Goal: Transaction & Acquisition: Subscribe to service/newsletter

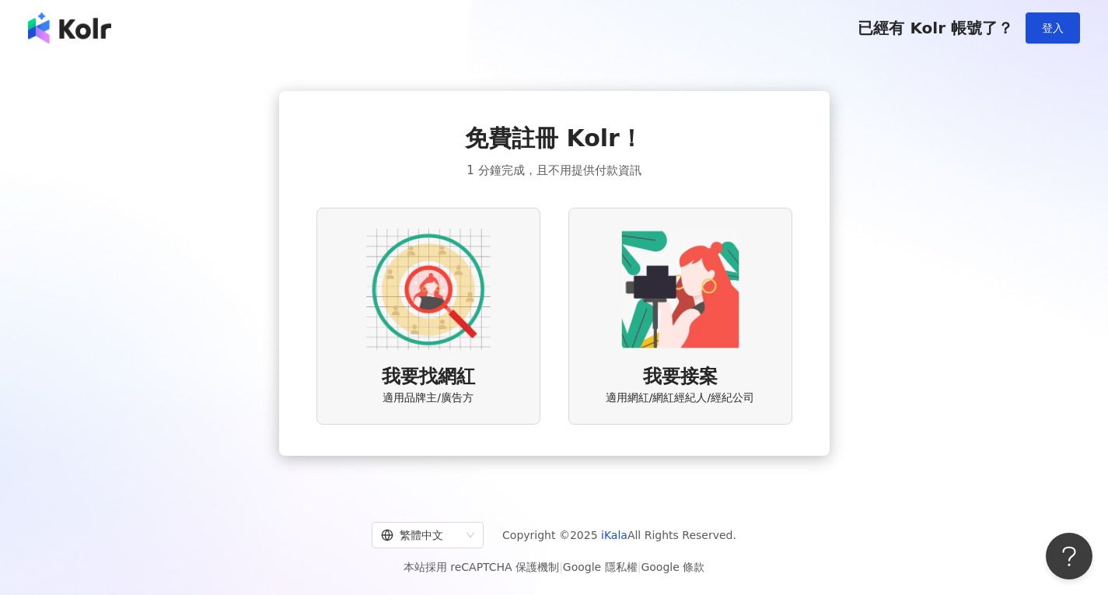
click at [433, 286] on img at bounding box center [428, 289] width 124 height 124
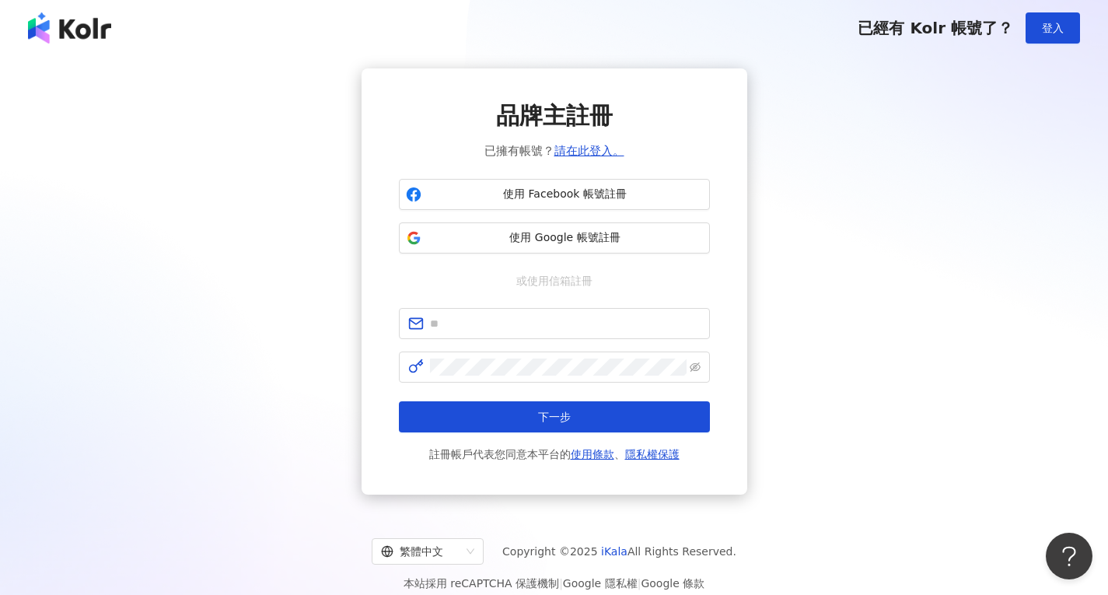
click at [53, 23] on img at bounding box center [69, 27] width 83 height 31
